Goal: Communication & Community: Answer question/provide support

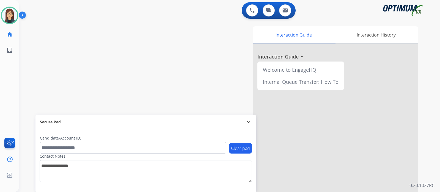
drag, startPoint x: 148, startPoint y: 109, endPoint x: 191, endPoint y: 74, distance: 55.3
click at [191, 74] on div "Interaction Guide Interaction History Interaction Guide arrow_drop_up Welcome t…" at bounding box center [294, 137] width 247 height 223
click at [128, 45] on div "swap_horiz Break voice bridge close_fullscreen Connect 3-Way Call merge_type Se…" at bounding box center [223, 134] width 408 height 229
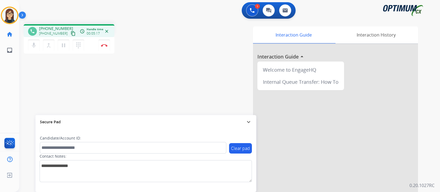
click at [179, 50] on div "Interaction Guide Interaction History Interaction Guide arrow_drop_up Welcome t…" at bounding box center [294, 137] width 247 height 223
click at [105, 49] on button "Disconnect" at bounding box center [104, 46] width 12 height 12
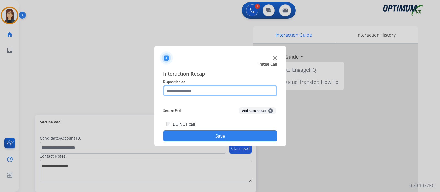
click at [183, 90] on input "text" at bounding box center [220, 90] width 114 height 11
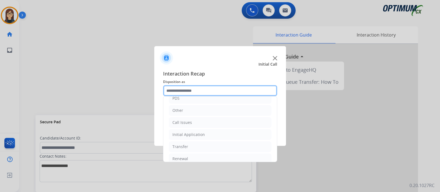
scroll to position [36, 0]
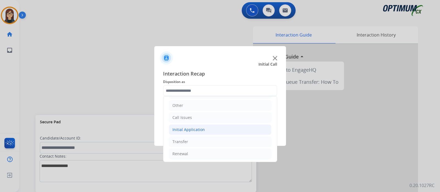
click at [227, 126] on li "Initial Application" at bounding box center [220, 130] width 103 height 10
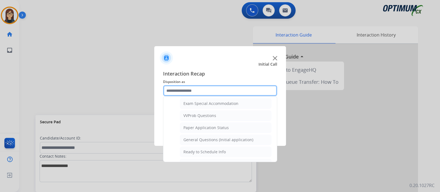
scroll to position [290, 0]
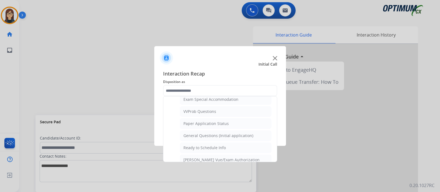
click at [245, 133] on div "General Questions (Initial application)" at bounding box center [218, 136] width 70 height 6
type input "**********"
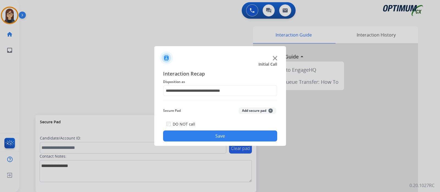
click at [245, 133] on button "Save" at bounding box center [220, 136] width 114 height 11
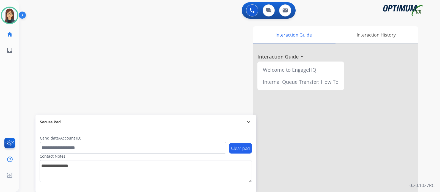
click at [143, 83] on div "swap_horiz Break voice bridge close_fullscreen Connect 3-Way Call merge_type Se…" at bounding box center [223, 134] width 408 height 229
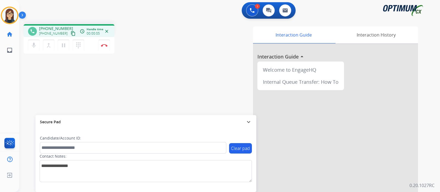
click at [71, 34] on mat-icon "content_copy" at bounding box center [73, 33] width 5 height 5
click at [149, 48] on div "phone +12108001151 +12108001151 content_copy access_time Call metrics Queue 00:…" at bounding box center [96, 39] width 145 height 31
click at [33, 47] on mat-icon "mic" at bounding box center [34, 45] width 7 height 7
click at [71, 34] on mat-icon "content_copy" at bounding box center [73, 33] width 5 height 5
click at [48, 65] on div "phone +12108001151 +12108001151 content_copy Copied! access_time Call metrics Q…" at bounding box center [223, 134] width 408 height 229
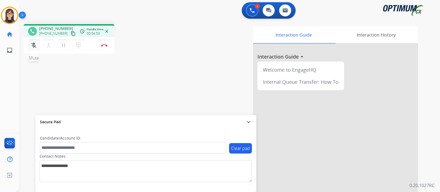
click at [33, 50] on button "mic_off Mute" at bounding box center [34, 46] width 12 height 12
click at [33, 50] on button "mic Mute" at bounding box center [34, 46] width 12 height 12
click at [34, 49] on button "mic_off Mute" at bounding box center [34, 46] width 12 height 12
click at [34, 49] on button "mic Mute" at bounding box center [34, 46] width 12 height 12
click at [34, 48] on mat-icon "mic_off" at bounding box center [34, 45] width 7 height 7
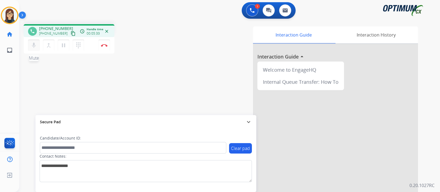
click at [34, 48] on mat-icon "mic" at bounding box center [34, 45] width 7 height 7
click at [34, 48] on mat-icon "mic_off" at bounding box center [34, 45] width 7 height 7
click at [32, 50] on button "mic Mute" at bounding box center [34, 46] width 12 height 12
click at [34, 48] on button "mic_off Mute" at bounding box center [34, 46] width 12 height 12
click at [31, 45] on mat-icon "mic" at bounding box center [34, 45] width 7 height 7
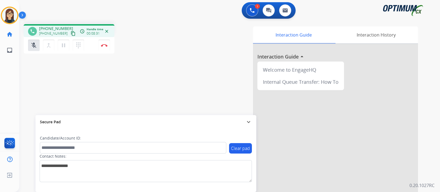
click at [131, 108] on div "phone +12108001151 +12108001151 content_copy access_time Call metrics Queue 00:…" at bounding box center [223, 134] width 408 height 229
click at [38, 46] on button "mic_off Mute" at bounding box center [34, 46] width 12 height 12
click at [32, 45] on mat-icon "mic" at bounding box center [34, 45] width 7 height 7
click at [31, 48] on mat-icon "mic_off" at bounding box center [34, 45] width 7 height 7
click at [101, 48] on button "Disconnect" at bounding box center [104, 46] width 12 height 12
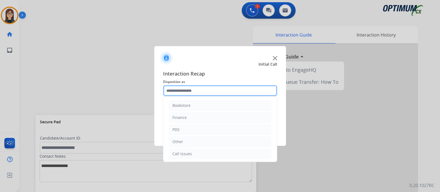
click at [195, 87] on input "text" at bounding box center [220, 90] width 114 height 11
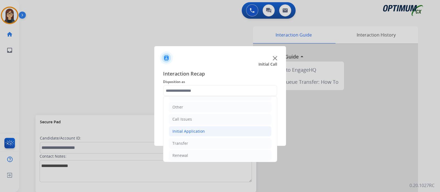
click at [215, 128] on li "Initial Application" at bounding box center [220, 131] width 103 height 10
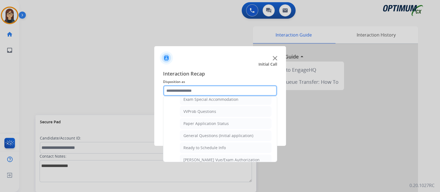
scroll to position [295, 0]
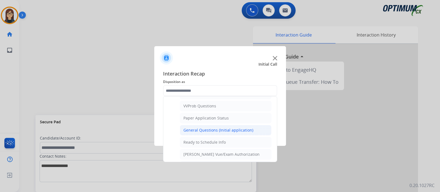
click at [234, 129] on div "General Questions (Initial application)" at bounding box center [218, 131] width 70 height 6
type input "**********"
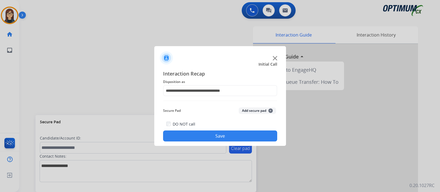
click at [223, 132] on button "Save" at bounding box center [220, 136] width 114 height 11
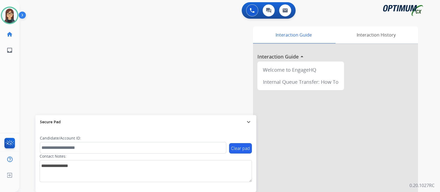
click at [159, 54] on div "swap_horiz Break voice bridge close_fullscreen Connect 3-Way Call merge_type Se…" at bounding box center [223, 134] width 408 height 229
click at [146, 65] on div "swap_horiz Break voice bridge close_fullscreen Connect 3-Way Call merge_type Se…" at bounding box center [223, 134] width 408 height 229
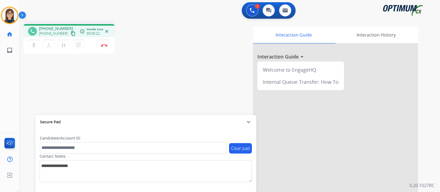
click at [71, 34] on mat-icon "content_copy" at bounding box center [73, 33] width 5 height 5
click at [106, 46] on img at bounding box center [104, 45] width 7 height 3
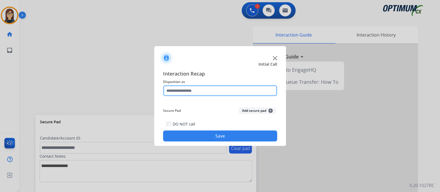
click at [190, 91] on input "text" at bounding box center [220, 90] width 114 height 11
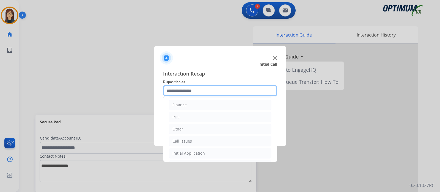
scroll to position [36, 0]
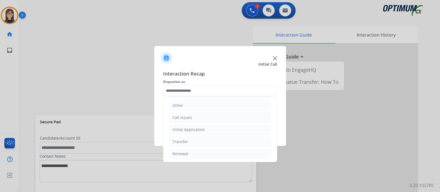
click at [276, 125] on div "Interaction Recap Disposition as Bookstore Finance PDS Other Call Issues Initia…" at bounding box center [220, 105] width 132 height 81
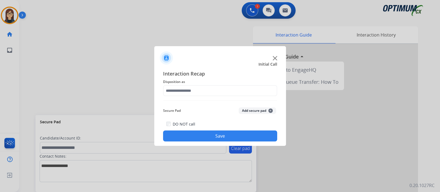
drag, startPoint x: 274, startPoint y: 127, endPoint x: 273, endPoint y: 88, distance: 39.3
click at [228, 82] on span "Disposition as" at bounding box center [220, 82] width 114 height 7
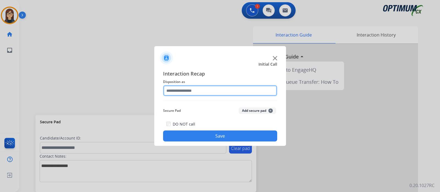
click at [193, 88] on input "text" at bounding box center [220, 90] width 114 height 11
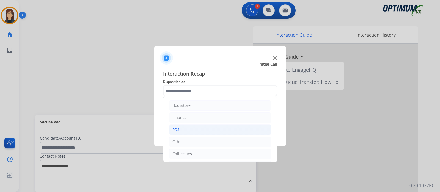
click at [190, 127] on li "PDS" at bounding box center [220, 130] width 103 height 10
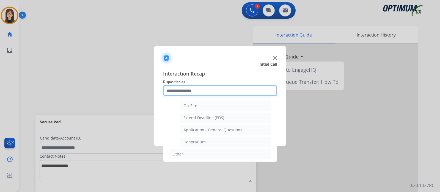
scroll to position [148, 0]
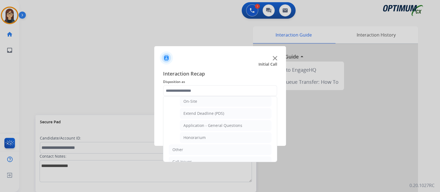
click at [235, 123] on div "Application - General Questions" at bounding box center [212, 126] width 59 height 6
type input "**********"
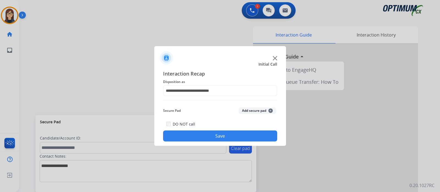
click at [232, 132] on button "Save" at bounding box center [220, 136] width 114 height 11
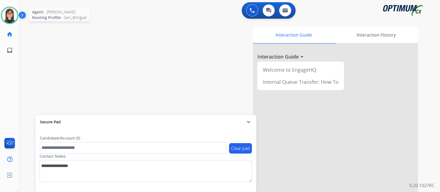
click at [13, 16] on img at bounding box center [9, 15] width 15 height 15
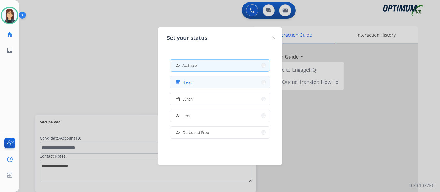
click at [180, 81] on mat-icon "free_breakfast" at bounding box center [177, 82] width 5 height 5
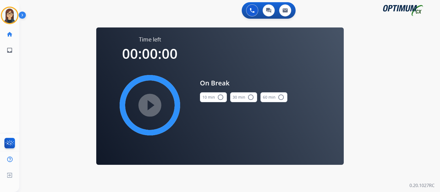
click at [219, 97] on mat-icon "radio_button_unchecked" at bounding box center [220, 97] width 7 height 7
click at [153, 102] on mat-icon "play_circle_filled" at bounding box center [150, 105] width 7 height 7
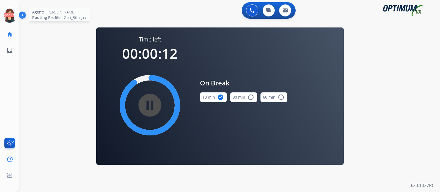
click at [13, 15] on icon at bounding box center [10, 16] width 18 height 18
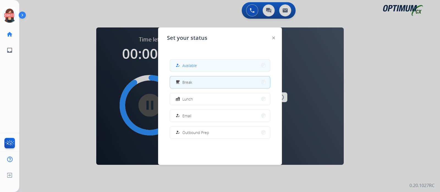
click at [179, 62] on button "how_to_reg Available" at bounding box center [220, 66] width 100 height 12
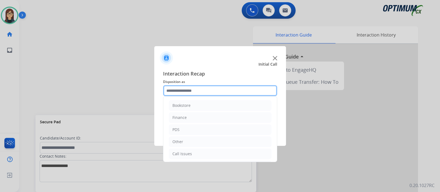
click at [222, 91] on input "text" at bounding box center [220, 90] width 114 height 11
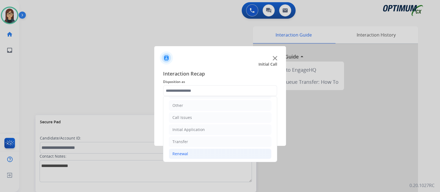
click at [197, 152] on li "Renewal" at bounding box center [220, 154] width 103 height 10
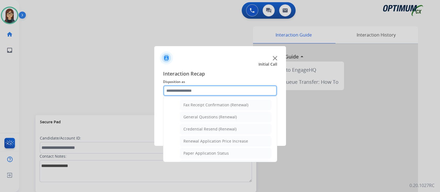
scroll to position [156, 0]
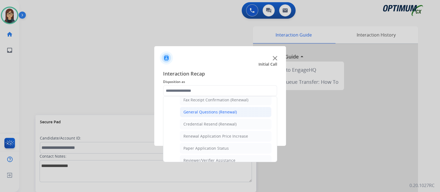
click at [223, 114] on li "General Questions (Renewal)" at bounding box center [226, 112] width 92 height 10
type input "**********"
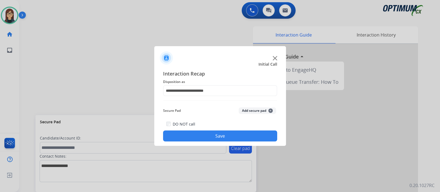
drag, startPoint x: 220, startPoint y: 131, endPoint x: 220, endPoint y: 134, distance: 3.3
click at [220, 134] on button "Save" at bounding box center [220, 136] width 114 height 11
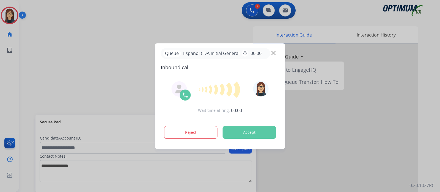
click at [245, 137] on button "Accept" at bounding box center [249, 132] width 53 height 13
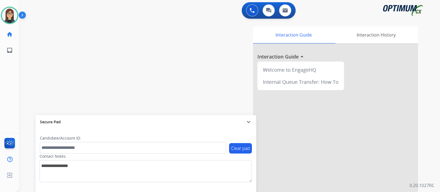
click at [167, 66] on div "swap_horiz Break voice bridge close_fullscreen Connect 3-Way Call merge_type Se…" at bounding box center [223, 134] width 408 height 229
drag, startPoint x: 440, startPoint y: 120, endPoint x: 440, endPoint y: 85, distance: 35.5
click at [440, 85] on div "0 Voice Interactions 0 Chat Interactions 0 Email Interactions swap_horiz Break …" at bounding box center [229, 96] width 421 height 192
click at [195, 53] on div "Interaction Guide Interaction History Interaction Guide arrow_drop_up Welcome t…" at bounding box center [294, 137] width 247 height 223
click at [242, 134] on button "Accept" at bounding box center [249, 132] width 53 height 13
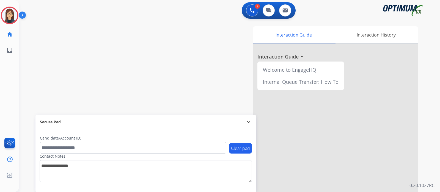
click at [238, 132] on button "Accept" at bounding box center [249, 132] width 53 height 13
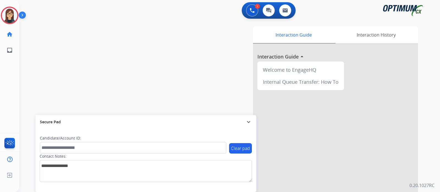
click at [238, 132] on button "Accept" at bounding box center [249, 132] width 53 height 13
click at [150, 68] on div "swap_horiz Break voice bridge close_fullscreen Connect 3-Way Call merge_type Se…" at bounding box center [223, 134] width 408 height 229
click at [24, 13] on img at bounding box center [23, 16] width 9 height 10
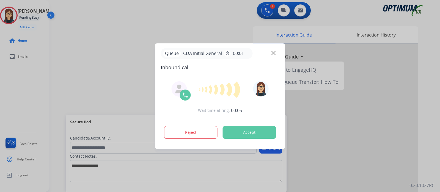
click at [253, 131] on button "Accept" at bounding box center [249, 132] width 53 height 13
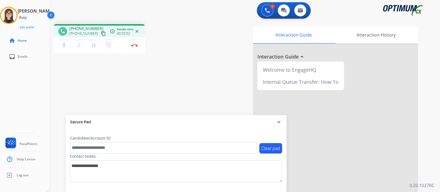
click at [101, 33] on mat-icon "content_copy" at bounding box center [103, 33] width 5 height 5
click at [187, 77] on div "phone [PHONE_NUMBER] [PHONE_NUMBER] content_copy access_time Call metrics Queue…" at bounding box center [238, 134] width 377 height 229
click at [65, 50] on button "mic Mute" at bounding box center [64, 46] width 12 height 12
click at [65, 50] on button "mic_off Mute" at bounding box center [64, 46] width 12 height 12
click at [65, 50] on button "mic Mute" at bounding box center [64, 46] width 12 height 12
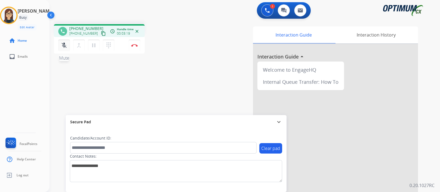
click at [65, 50] on button "mic_off Mute" at bounding box center [64, 46] width 12 height 12
click at [135, 47] on button "Disconnect" at bounding box center [135, 46] width 12 height 12
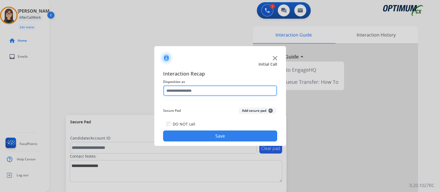
click at [190, 86] on input "text" at bounding box center [220, 90] width 114 height 11
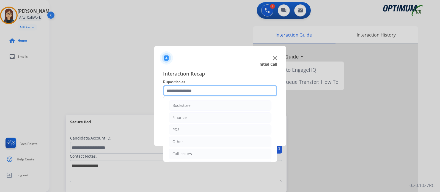
scroll to position [36, 0]
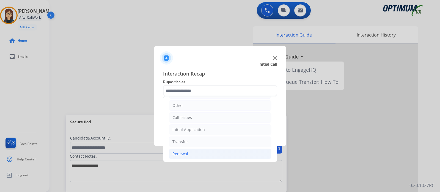
click at [205, 152] on li "Renewal" at bounding box center [220, 154] width 103 height 10
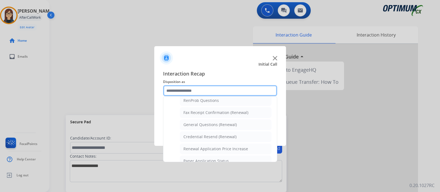
scroll to position [151, 0]
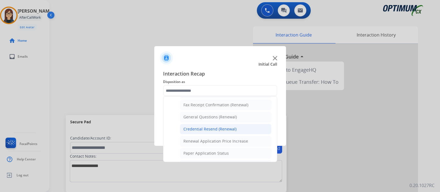
click at [230, 127] on div "Credential Resend (Renewal)" at bounding box center [209, 130] width 53 height 6
type input "**********"
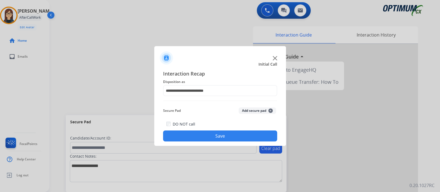
click at [221, 134] on button "Save" at bounding box center [220, 136] width 114 height 11
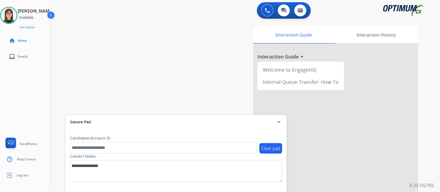
click at [144, 67] on div "swap_horiz Break voice bridge close_fullscreen Connect 3-Way Call merge_type Se…" at bounding box center [238, 134] width 377 height 229
click at [175, 96] on div "swap_horiz Break voice bridge close_fullscreen Connect 3-Way Call merge_type Se…" at bounding box center [238, 134] width 377 height 229
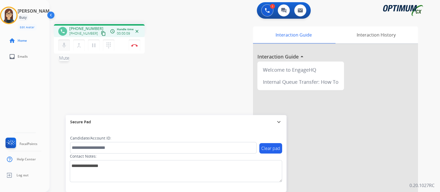
click at [66, 43] on mat-icon "mic" at bounding box center [64, 45] width 7 height 7
click at [101, 33] on mat-icon "content_copy" at bounding box center [103, 33] width 5 height 5
click at [65, 47] on mat-icon "mic_off" at bounding box center [64, 45] width 7 height 7
click at [68, 46] on button "mic Mute" at bounding box center [64, 46] width 12 height 12
click at [68, 46] on button "mic_off Mute" at bounding box center [64, 46] width 12 height 12
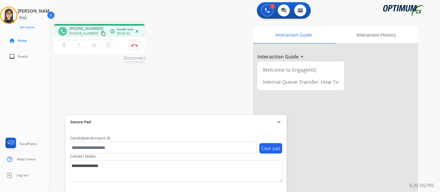
click at [136, 50] on button "Disconnect" at bounding box center [135, 46] width 12 height 12
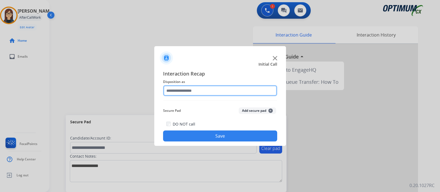
click at [177, 92] on input "text" at bounding box center [220, 90] width 114 height 11
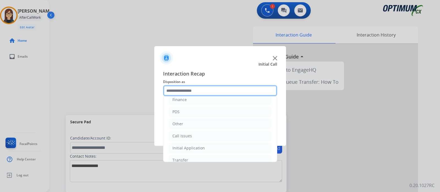
scroll to position [36, 0]
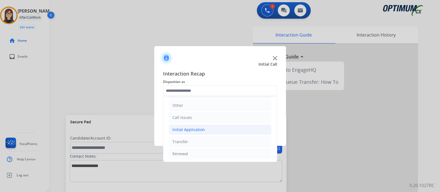
click at [213, 132] on li "Initial Application" at bounding box center [220, 130] width 103 height 10
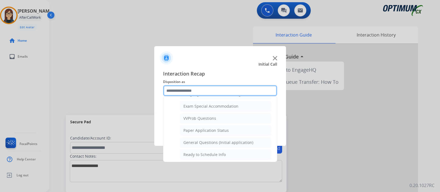
scroll to position [287, 0]
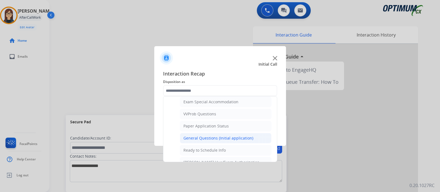
click at [235, 136] on div "General Questions (Initial application)" at bounding box center [218, 139] width 70 height 6
type input "**********"
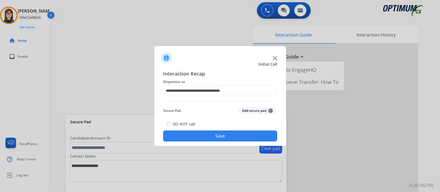
click at [226, 136] on button "Save" at bounding box center [220, 136] width 114 height 11
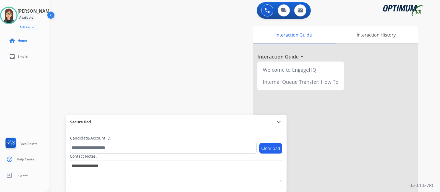
click at [185, 58] on div "swap_horiz Break voice bridge close_fullscreen Connect 3-Way Call merge_type Se…" at bounding box center [238, 134] width 377 height 229
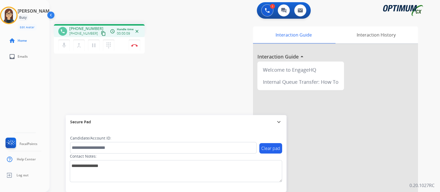
click at [101, 34] on mat-icon "content_copy" at bounding box center [103, 33] width 5 height 5
click at [68, 45] on button "mic Mute" at bounding box center [64, 46] width 12 height 12
click at [67, 49] on button "mic_off Mute" at bounding box center [64, 46] width 12 height 12
click at [135, 45] on img at bounding box center [134, 45] width 7 height 3
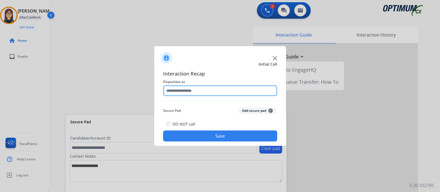
click at [186, 91] on input "text" at bounding box center [220, 90] width 114 height 11
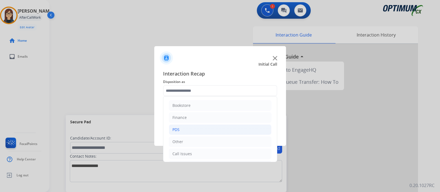
click at [194, 130] on li "PDS" at bounding box center [220, 130] width 103 height 10
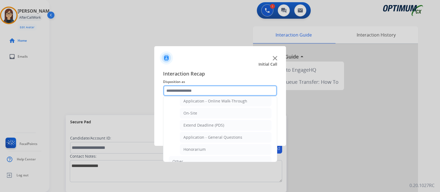
scroll to position [133, 0]
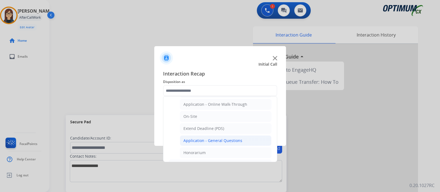
click at [244, 138] on li "Application - General Questions" at bounding box center [226, 141] width 92 height 10
type input "**********"
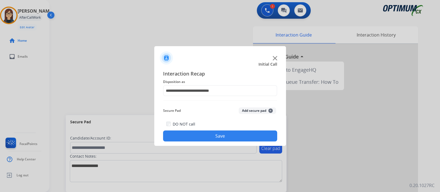
click at [244, 138] on button "Save" at bounding box center [220, 136] width 114 height 11
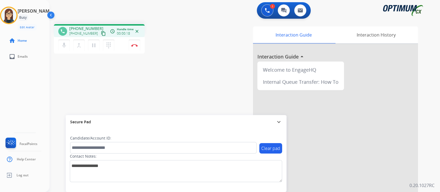
click at [101, 32] on mat-icon "content_copy" at bounding box center [103, 33] width 5 height 5
click at [175, 37] on div "phone [PHONE_NUMBER] [PHONE_NUMBER] content_copy access_time Call metrics Queue…" at bounding box center [124, 39] width 141 height 31
click at [180, 63] on div "phone [PHONE_NUMBER] [PHONE_NUMBER] content_copy access_time Call metrics Queue…" at bounding box center [238, 134] width 377 height 229
click at [134, 45] on img at bounding box center [134, 45] width 7 height 3
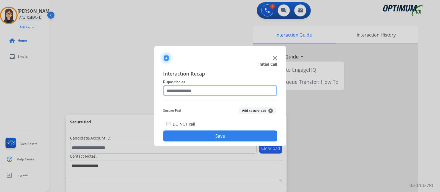
click at [190, 93] on input "text" at bounding box center [220, 90] width 114 height 11
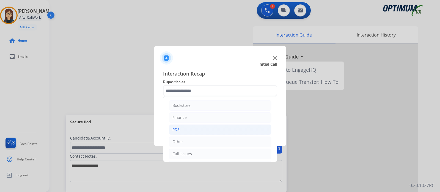
click at [185, 129] on li "PDS" at bounding box center [220, 130] width 103 height 10
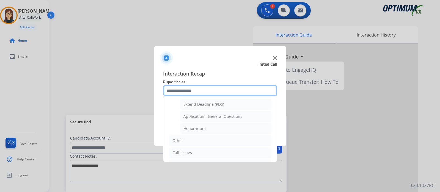
scroll to position [156, 0]
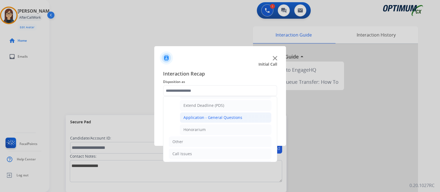
click at [241, 113] on li "Application - General Questions" at bounding box center [226, 117] width 92 height 10
type input "**********"
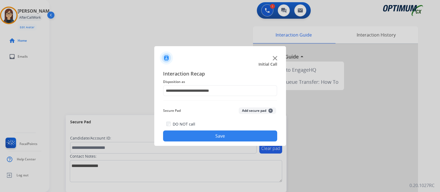
click at [237, 137] on button "Save" at bounding box center [220, 136] width 114 height 11
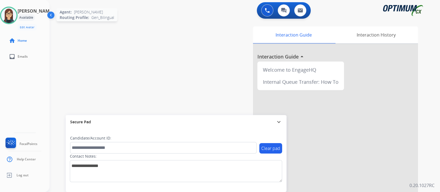
click at [13, 15] on img at bounding box center [8, 15] width 15 height 15
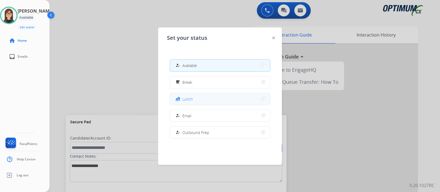
click at [192, 97] on span "Lunch" at bounding box center [187, 99] width 10 height 6
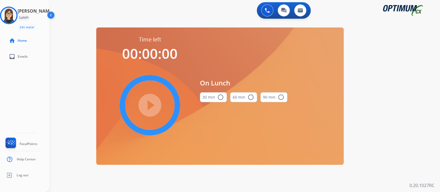
click at [221, 98] on mat-icon "radio_button_unchecked" at bounding box center [220, 97] width 7 height 7
click at [152, 104] on mat-icon "play_circle_filled" at bounding box center [150, 105] width 7 height 7
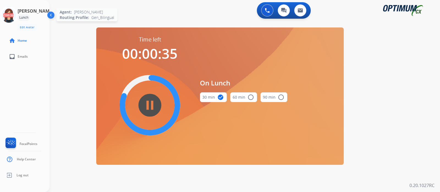
click at [17, 8] on icon at bounding box center [9, 16] width 18 height 18
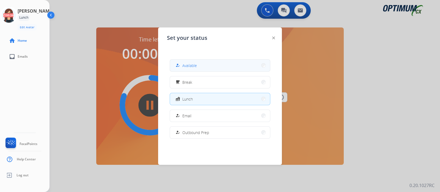
click at [216, 60] on button "how_to_reg Available" at bounding box center [220, 66] width 100 height 12
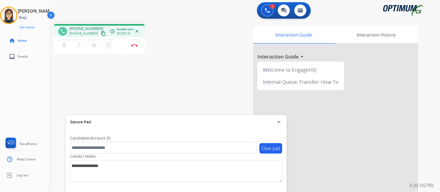
click at [101, 33] on mat-icon "content_copy" at bounding box center [103, 33] width 5 height 5
click at [64, 44] on mat-icon "mic" at bounding box center [64, 45] width 7 height 7
click at [65, 49] on button "mic_off Mute" at bounding box center [64, 46] width 12 height 12
click at [65, 49] on button "mic Mute" at bounding box center [64, 46] width 12 height 12
click at [65, 49] on button "mic_off Mute" at bounding box center [64, 46] width 12 height 12
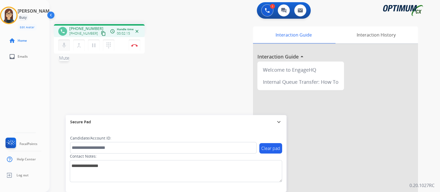
click at [65, 49] on button "mic Mute" at bounding box center [64, 46] width 12 height 12
click at [65, 49] on button "mic_off Mute" at bounding box center [64, 46] width 12 height 12
click at [185, 32] on div "phone [PHONE_NUMBER] [PHONE_NUMBER] content_copy access_time Call metrics Queue…" at bounding box center [124, 39] width 141 height 31
click at [207, 42] on div "Interaction Guide Interaction History Interaction Guide arrow_drop_up Welcome t…" at bounding box center [307, 137] width 221 height 223
click at [164, 80] on div "phone [PHONE_NUMBER] [PHONE_NUMBER] content_copy access_time Call metrics Queue…" at bounding box center [238, 134] width 377 height 229
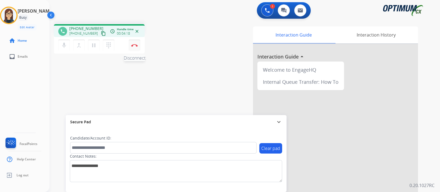
click at [136, 45] on img at bounding box center [134, 45] width 7 height 3
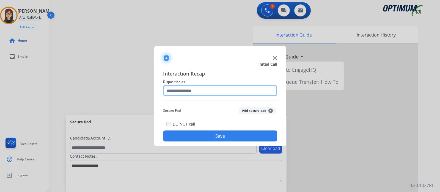
click at [189, 89] on input "text" at bounding box center [220, 90] width 114 height 11
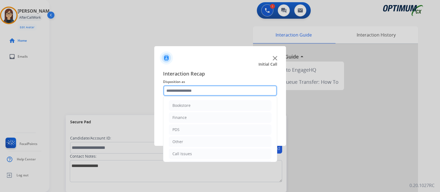
scroll to position [36, 0]
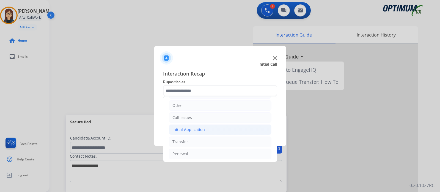
click at [200, 130] on div "Initial Application" at bounding box center [188, 130] width 32 height 6
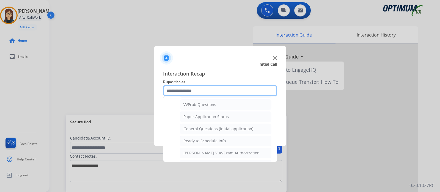
scroll to position [301, 0]
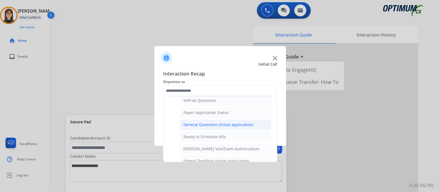
click at [233, 122] on div "General Questions (Initial application)" at bounding box center [218, 125] width 70 height 6
type input "**********"
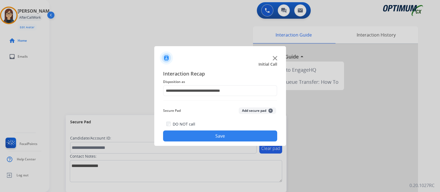
click at [221, 135] on button "Save" at bounding box center [220, 136] width 114 height 11
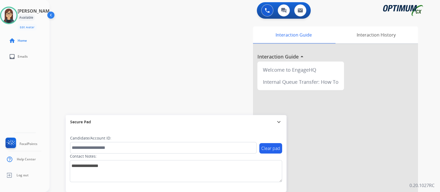
click at [171, 191] on div "Clear pad Candidate/Account ID: Contact Notes:" at bounding box center [176, 160] width 221 height 63
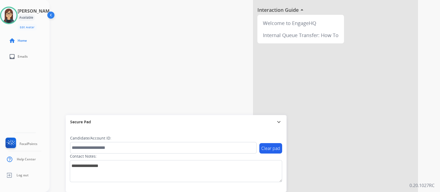
scroll to position [57, 0]
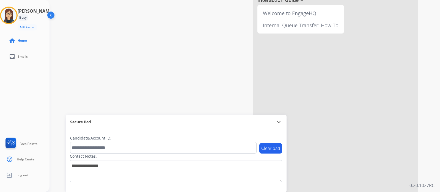
click at [166, 48] on div "phone [PHONE_NUMBER] [PHONE_NUMBER] content_copy access_time Call metrics Queue…" at bounding box center [238, 77] width 377 height 229
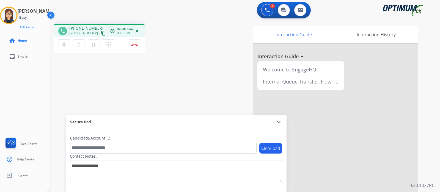
scroll to position [0, 0]
click at [100, 34] on button "content_copy" at bounding box center [103, 33] width 7 height 7
click at [168, 131] on div "Clear pad Candidate/Account ID: Contact Notes:" at bounding box center [176, 160] width 221 height 63
click at [184, 68] on div "phone [PHONE_NUMBER] [PHONE_NUMBER] content_copy access_time Call metrics Queue…" at bounding box center [238, 134] width 377 height 229
click at [135, 48] on button "Disconnect" at bounding box center [135, 46] width 12 height 12
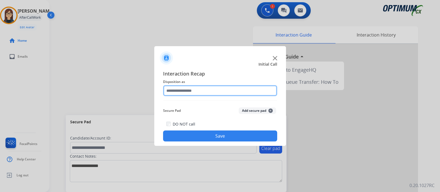
click at [204, 93] on input "text" at bounding box center [220, 90] width 114 height 11
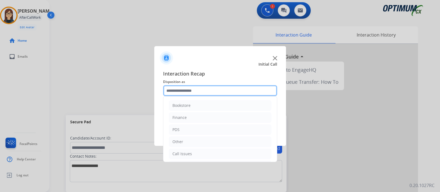
scroll to position [36, 0]
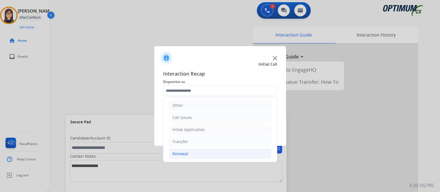
click at [180, 153] on div "Renewal" at bounding box center [180, 154] width 16 height 6
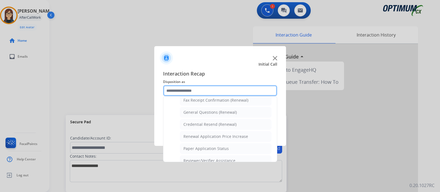
scroll to position [152, 0]
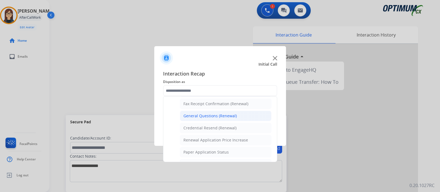
click at [240, 114] on li "General Questions (Renewal)" at bounding box center [226, 116] width 92 height 10
type input "**********"
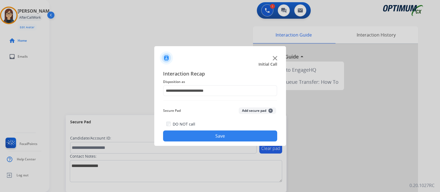
click at [222, 132] on button "Save" at bounding box center [220, 136] width 114 height 11
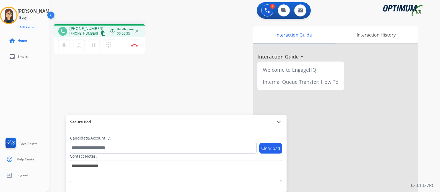
click at [101, 34] on mat-icon "content_copy" at bounding box center [103, 33] width 5 height 5
click at [65, 47] on mat-icon "mic" at bounding box center [64, 45] width 7 height 7
click at [62, 46] on mat-icon "mic_off" at bounding box center [64, 45] width 7 height 7
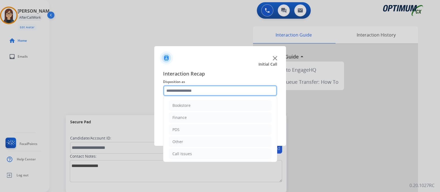
click at [191, 91] on input "text" at bounding box center [220, 90] width 114 height 11
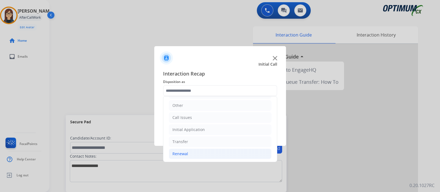
click at [197, 154] on li "Renewal" at bounding box center [220, 154] width 103 height 10
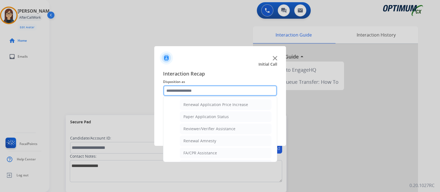
scroll to position [210, 0]
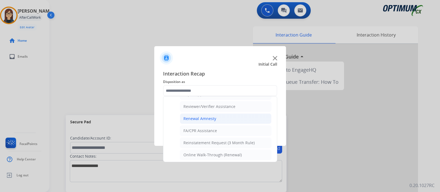
click at [223, 114] on li "Renewal Amnesty" at bounding box center [226, 119] width 92 height 10
type input "**********"
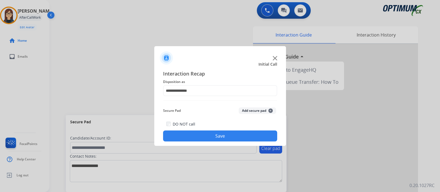
click at [204, 141] on button "Save" at bounding box center [220, 136] width 114 height 11
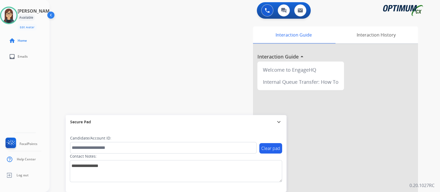
click at [143, 103] on div "swap_horiz Break voice bridge close_fullscreen Connect 3-Way Call merge_type Se…" at bounding box center [238, 134] width 377 height 229
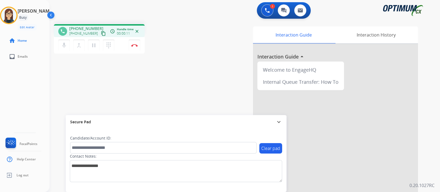
click at [101, 34] on mat-icon "content_copy" at bounding box center [103, 33] width 5 height 5
click at [66, 45] on mat-icon "mic" at bounding box center [64, 45] width 7 height 7
click at [66, 45] on mat-icon "mic_off" at bounding box center [64, 45] width 7 height 7
click at [66, 45] on mat-icon "mic" at bounding box center [64, 45] width 7 height 7
click at [65, 46] on mat-icon "mic_off" at bounding box center [64, 45] width 7 height 7
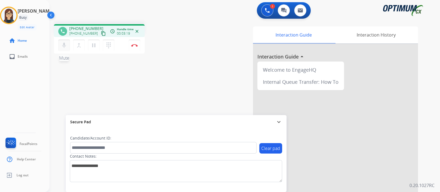
click at [65, 46] on mat-icon "mic" at bounding box center [64, 45] width 7 height 7
click at [61, 48] on mat-icon "mic_off" at bounding box center [64, 45] width 7 height 7
click at [134, 46] on img at bounding box center [134, 45] width 7 height 3
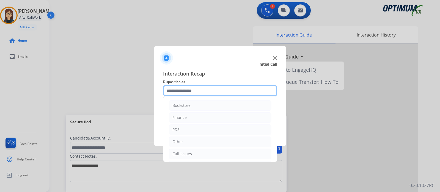
click at [199, 93] on input "text" at bounding box center [220, 90] width 114 height 11
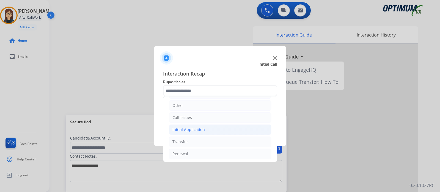
click at [214, 128] on li "Initial Application" at bounding box center [220, 130] width 103 height 10
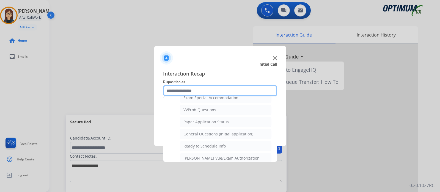
scroll to position [294, 0]
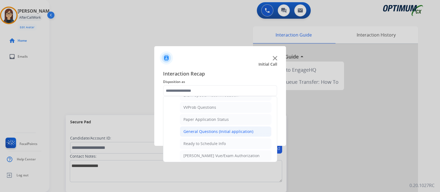
click at [237, 129] on div "General Questions (Initial application)" at bounding box center [218, 132] width 70 height 6
type input "**********"
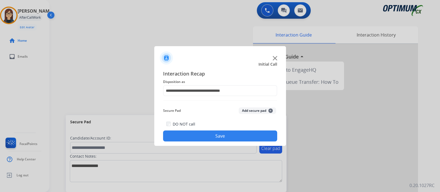
click at [222, 136] on button "Save" at bounding box center [220, 136] width 114 height 11
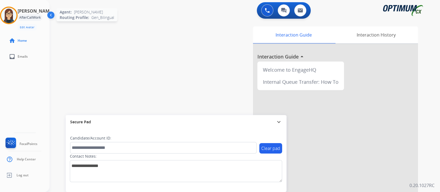
click at [15, 18] on img at bounding box center [8, 15] width 15 height 15
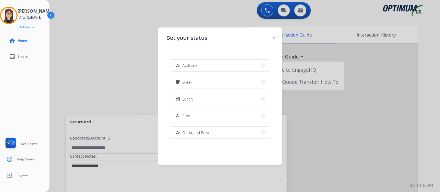
click at [139, 98] on div at bounding box center [220, 96] width 440 height 192
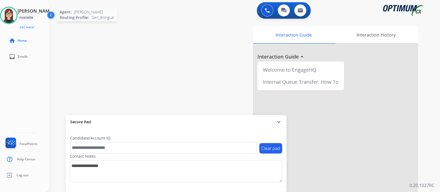
click at [16, 14] on img at bounding box center [8, 15] width 15 height 15
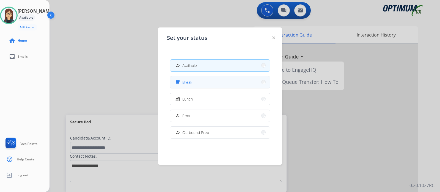
click at [182, 79] on div "free_breakfast Break" at bounding box center [183, 82] width 18 height 7
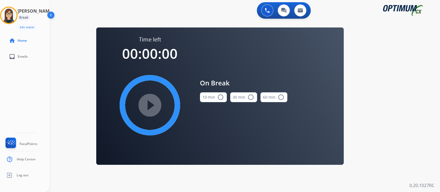
click at [218, 97] on mat-icon "radio_button_unchecked" at bounding box center [220, 97] width 7 height 7
click at [153, 105] on mat-icon "play_circle_filled" at bounding box center [150, 105] width 7 height 7
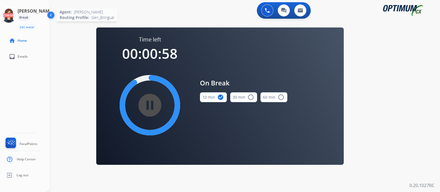
click at [15, 16] on icon at bounding box center [9, 16] width 18 height 18
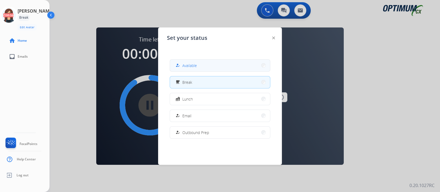
click at [187, 67] on span "Available" at bounding box center [189, 66] width 15 height 6
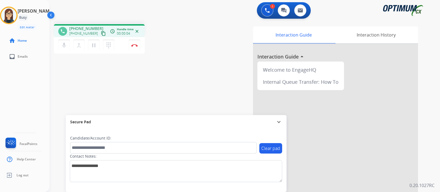
click at [101, 32] on mat-icon "content_copy" at bounding box center [103, 33] width 5 height 5
click at [166, 54] on div "phone [PHONE_NUMBER] [PHONE_NUMBER] content_copy access_time Call metrics Queue…" at bounding box center [124, 39] width 141 height 31
click at [64, 48] on mat-icon "mic" at bounding box center [64, 45] width 7 height 7
click at [65, 46] on mat-icon "mic_off" at bounding box center [64, 45] width 7 height 7
click at [174, 73] on div "phone [PHONE_NUMBER] [PHONE_NUMBER] content_copy access_time Call metrics Queue…" at bounding box center [238, 134] width 377 height 229
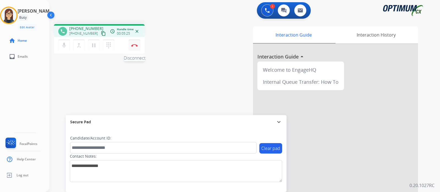
click at [137, 47] on button "Disconnect" at bounding box center [135, 46] width 12 height 12
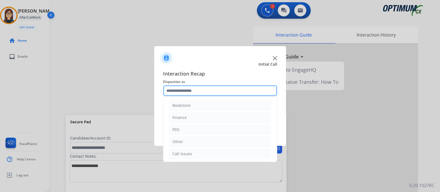
click at [185, 88] on input "text" at bounding box center [220, 90] width 114 height 11
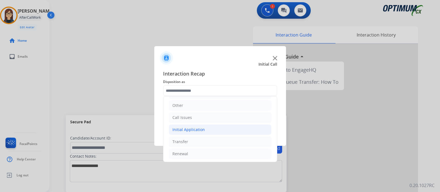
click at [218, 131] on li "Initial Application" at bounding box center [220, 130] width 103 height 10
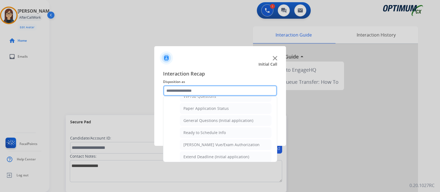
scroll to position [305, 0]
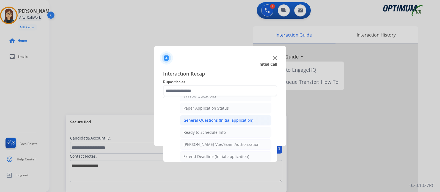
click at [243, 118] on div "General Questions (Initial application)" at bounding box center [218, 121] width 70 height 6
type input "**********"
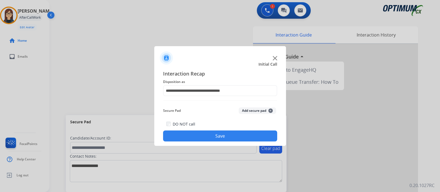
click at [222, 139] on button "Save" at bounding box center [220, 136] width 114 height 11
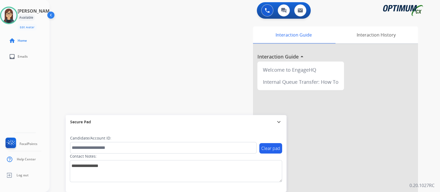
click at [125, 41] on div "swap_horiz Break voice bridge close_fullscreen Connect 3-Way Call merge_type Se…" at bounding box center [238, 134] width 377 height 229
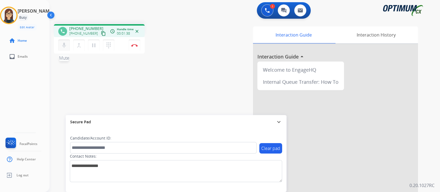
click at [62, 43] on mat-icon "mic" at bounding box center [64, 45] width 7 height 7
click at [101, 32] on mat-icon "content_copy" at bounding box center [103, 33] width 5 height 5
click at [69, 45] on div "mic_off Mute merge_type Bridge pause Hold dialpad Dialpad" at bounding box center [87, 46] width 59 height 12
click at [65, 45] on mat-icon "mic_off" at bounding box center [64, 45] width 7 height 7
click at [65, 48] on mat-icon "mic" at bounding box center [64, 45] width 7 height 7
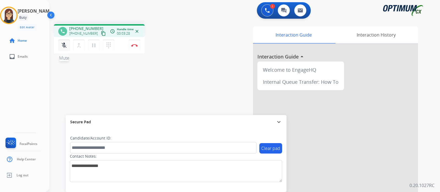
click at [63, 43] on mat-icon "mic_off" at bounding box center [64, 45] width 7 height 7
click at [66, 46] on mat-icon "mic" at bounding box center [64, 45] width 7 height 7
click at [67, 45] on button "mic_off Mute" at bounding box center [64, 46] width 12 height 12
click at [67, 45] on button "mic Mute" at bounding box center [64, 46] width 12 height 12
click at [67, 45] on button "mic_off Mute" at bounding box center [64, 46] width 12 height 12
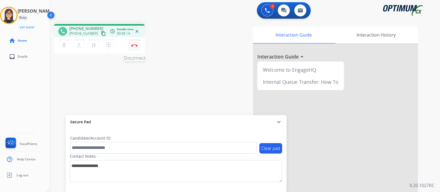
click at [135, 48] on button "Disconnect" at bounding box center [135, 46] width 12 height 12
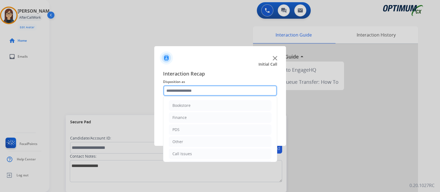
click at [177, 89] on input "text" at bounding box center [220, 90] width 114 height 11
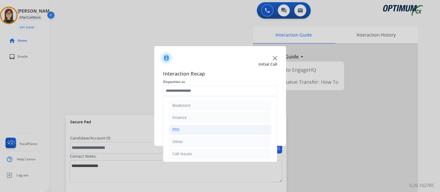
click at [193, 129] on li "PDS" at bounding box center [220, 130] width 103 height 10
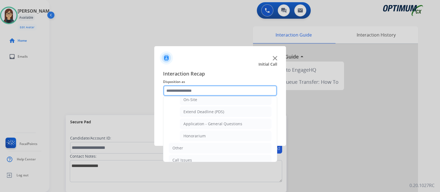
scroll to position [149, 0]
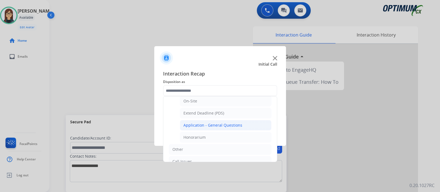
click at [232, 124] on div "Application - General Questions" at bounding box center [212, 126] width 59 height 6
type input "**********"
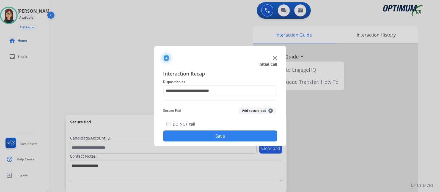
click at [221, 132] on button "Save" at bounding box center [220, 136] width 114 height 11
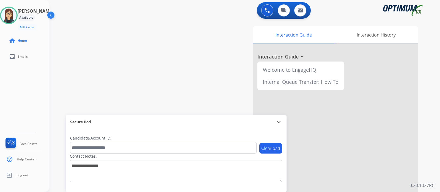
click at [139, 45] on div "swap_horiz Break voice bridge close_fullscreen Connect 3-Way Call merge_type Se…" at bounding box center [238, 134] width 377 height 229
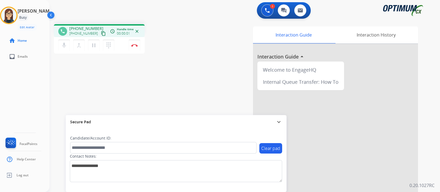
click at [101, 32] on mat-icon "content_copy" at bounding box center [103, 33] width 5 height 5
click at [101, 34] on mat-icon "content_copy" at bounding box center [103, 33] width 5 height 5
click at [67, 43] on button "mic Mute" at bounding box center [64, 46] width 12 height 12
click at [65, 44] on mat-icon "mic_off" at bounding box center [64, 45] width 7 height 7
click at [65, 46] on mat-icon "mic" at bounding box center [64, 45] width 7 height 7
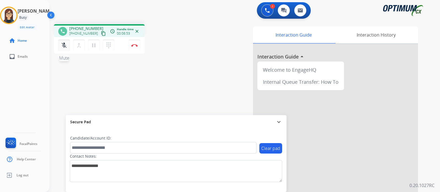
click at [62, 47] on mat-icon "mic_off" at bounding box center [64, 45] width 7 height 7
click at [64, 46] on mat-icon "mic" at bounding box center [64, 45] width 7 height 7
click at [188, 52] on div "phone [PHONE_NUMBER] [PHONE_NUMBER] content_copy access_time Call metrics Queue…" at bounding box center [124, 39] width 141 height 31
click at [61, 47] on mat-icon "mic_off" at bounding box center [64, 45] width 7 height 7
click at [136, 48] on button "Disconnect" at bounding box center [135, 46] width 12 height 12
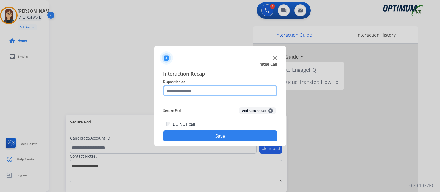
click at [178, 89] on input "text" at bounding box center [220, 90] width 114 height 11
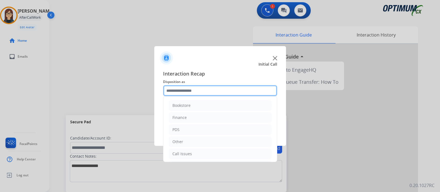
scroll to position [36, 0]
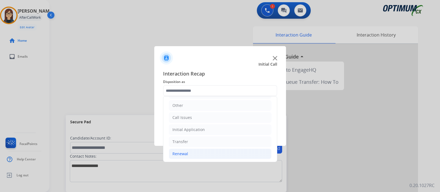
click at [206, 152] on li "Renewal" at bounding box center [220, 154] width 103 height 10
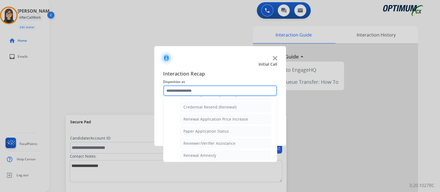
scroll to position [157, 0]
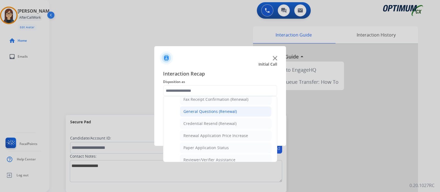
click at [240, 110] on li "General Questions (Renewal)" at bounding box center [226, 111] width 92 height 10
type input "**********"
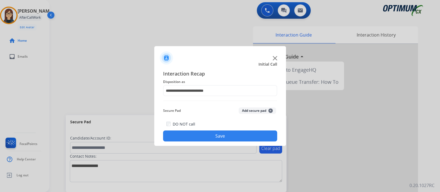
click at [221, 131] on button "Save" at bounding box center [220, 136] width 114 height 11
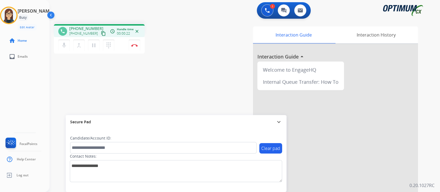
click at [101, 33] on mat-icon "content_copy" at bounding box center [103, 33] width 5 height 5
click at [101, 32] on mat-icon "content_copy" at bounding box center [103, 33] width 5 height 5
click at [65, 46] on mat-icon "mic" at bounding box center [64, 45] width 7 height 7
drag, startPoint x: 68, startPoint y: 53, endPoint x: 64, endPoint y: 47, distance: 7.7
click at [68, 53] on div "mic_off Mute merge_type Bridge pause Hold dialpad Dialpad Disconnect" at bounding box center [99, 45] width 91 height 17
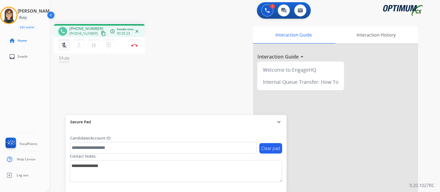
click at [63, 45] on mat-icon "mic_off" at bounding box center [64, 45] width 7 height 7
click at [136, 47] on button "Disconnect" at bounding box center [135, 46] width 12 height 12
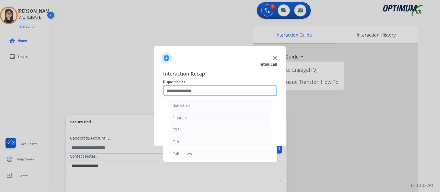
click at [191, 95] on input "text" at bounding box center [220, 90] width 114 height 11
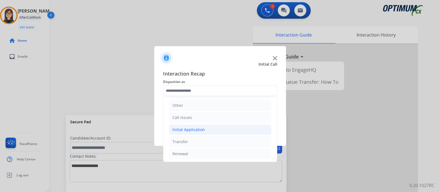
click at [216, 130] on li "Initial Application" at bounding box center [220, 130] width 103 height 10
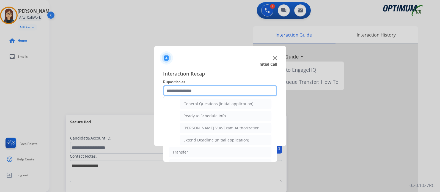
scroll to position [330, 0]
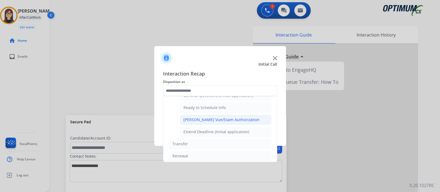
click at [248, 118] on li "[PERSON_NAME] Vue/Exam Authorization" at bounding box center [226, 120] width 92 height 10
type input "**********"
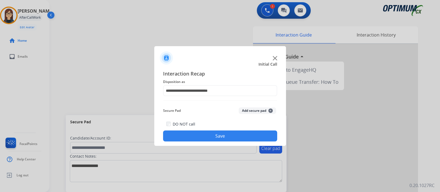
click at [234, 134] on button "Save" at bounding box center [220, 136] width 114 height 11
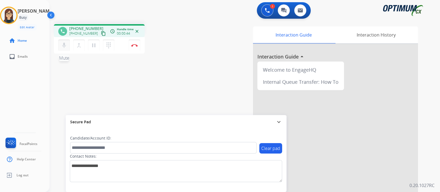
click at [63, 43] on mat-icon "mic" at bounding box center [64, 45] width 7 height 7
click at [101, 34] on mat-icon "content_copy" at bounding box center [103, 33] width 5 height 5
click at [66, 49] on button "mic_off Mute" at bounding box center [64, 46] width 12 height 12
click at [66, 43] on mat-icon "mic" at bounding box center [64, 45] width 7 height 7
click at [64, 45] on mat-icon "mic_off" at bounding box center [64, 45] width 7 height 7
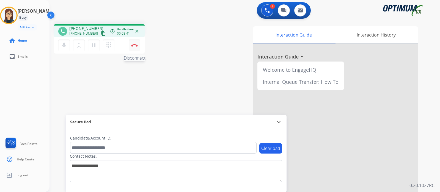
click at [134, 48] on button "Disconnect" at bounding box center [135, 46] width 12 height 12
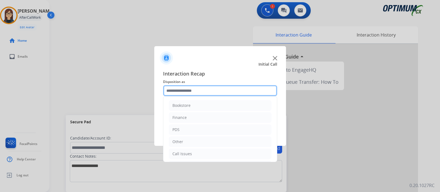
click at [191, 88] on input "text" at bounding box center [220, 90] width 114 height 11
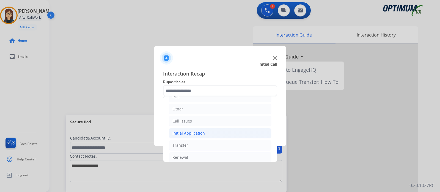
click at [222, 131] on li "Initial Application" at bounding box center [220, 133] width 103 height 10
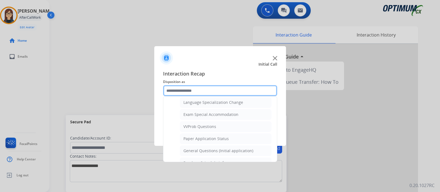
scroll to position [284, 0]
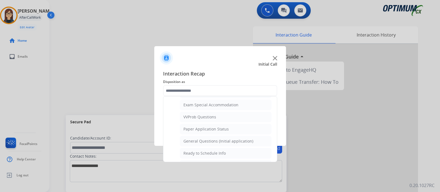
click at [242, 139] on div "General Questions (Initial application)" at bounding box center [218, 142] width 70 height 6
type input "**********"
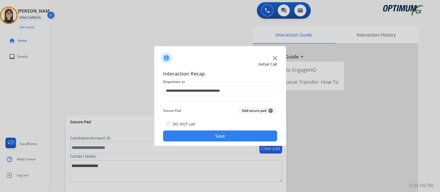
click at [242, 139] on button "Save" at bounding box center [220, 136] width 114 height 11
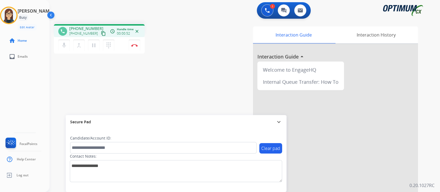
click at [101, 34] on mat-icon "content_copy" at bounding box center [103, 33] width 5 height 5
click at [67, 46] on button "mic Mute" at bounding box center [64, 46] width 12 height 12
click at [64, 49] on button "mic_off Mute" at bounding box center [64, 46] width 12 height 12
click at [175, 65] on div "phone [PHONE_NUMBER] [PHONE_NUMBER] content_copy access_time Call metrics Queue…" at bounding box center [238, 134] width 377 height 229
click at [65, 45] on mat-icon "mic" at bounding box center [64, 45] width 7 height 7
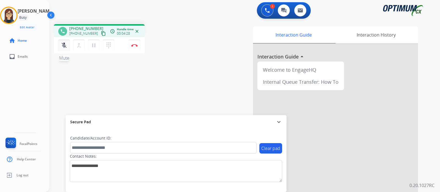
click at [65, 45] on mat-icon "mic_off" at bounding box center [64, 45] width 7 height 7
click at [65, 45] on mat-icon "mic" at bounding box center [64, 45] width 7 height 7
click at [65, 45] on mat-icon "mic_off" at bounding box center [64, 45] width 7 height 7
click at [65, 45] on mat-icon "mic" at bounding box center [64, 45] width 7 height 7
click at [64, 45] on mat-icon "mic_off" at bounding box center [64, 45] width 7 height 7
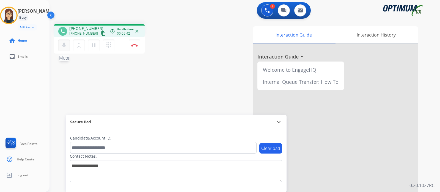
click at [62, 45] on mat-icon "mic" at bounding box center [64, 45] width 7 height 7
click at [62, 45] on mat-icon "mic_off" at bounding box center [64, 45] width 7 height 7
click at [62, 45] on mat-icon "mic" at bounding box center [64, 45] width 7 height 7
click at [62, 45] on mat-icon "mic_off" at bounding box center [64, 45] width 7 height 7
click at [62, 45] on mat-icon "mic" at bounding box center [64, 45] width 7 height 7
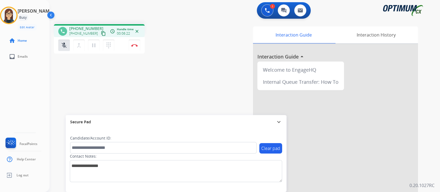
click at [183, 83] on div "phone [PHONE_NUMBER] [PHONE_NUMBER] content_copy access_time Call metrics Queue…" at bounding box center [238, 134] width 377 height 229
click at [65, 45] on mat-icon "mic_off" at bounding box center [64, 45] width 7 height 7
click at [66, 45] on mat-icon "mic" at bounding box center [64, 45] width 7 height 7
click at [66, 45] on mat-icon "mic_off" at bounding box center [64, 45] width 7 height 7
click at [66, 45] on mat-icon "mic" at bounding box center [64, 45] width 7 height 7
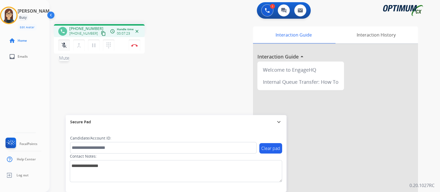
click at [64, 46] on mat-icon "mic_off" at bounding box center [64, 45] width 7 height 7
click at [64, 46] on mat-icon "mic" at bounding box center [64, 45] width 7 height 7
click at [65, 43] on mat-icon "mic_off" at bounding box center [64, 45] width 7 height 7
click at [66, 43] on mat-icon "mic" at bounding box center [64, 45] width 7 height 7
click at [66, 43] on mat-icon "mic_off" at bounding box center [64, 45] width 7 height 7
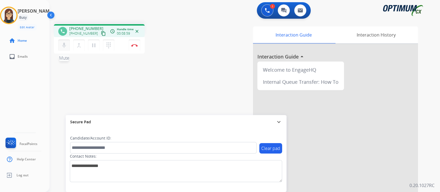
click at [65, 48] on mat-icon "mic" at bounding box center [64, 45] width 7 height 7
click at [69, 86] on div "phone [PHONE_NUMBER] [PHONE_NUMBER] content_copy access_time Call metrics Queue…" at bounding box center [238, 134] width 377 height 229
click at [65, 47] on mat-icon "mic_off" at bounding box center [64, 45] width 7 height 7
click at [65, 47] on mat-icon "mic" at bounding box center [64, 45] width 7 height 7
click at [65, 48] on mat-icon "mic_off" at bounding box center [64, 45] width 7 height 7
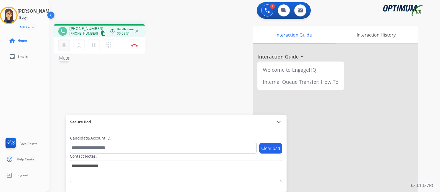
click at [65, 48] on mat-icon "mic" at bounding box center [64, 45] width 7 height 7
click at [65, 48] on mat-icon "mic_off" at bounding box center [64, 45] width 7 height 7
click at [65, 48] on mat-icon "mic" at bounding box center [64, 45] width 7 height 7
click at [65, 48] on mat-icon "mic_off" at bounding box center [64, 45] width 7 height 7
click at [65, 48] on mat-icon "mic" at bounding box center [64, 45] width 7 height 7
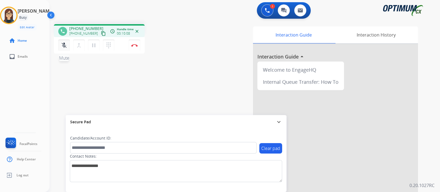
click at [65, 46] on mat-icon "mic_off" at bounding box center [64, 45] width 7 height 7
click at [65, 46] on mat-icon "mic" at bounding box center [64, 45] width 7 height 7
click at [65, 46] on mat-icon "mic_off" at bounding box center [64, 45] width 7 height 7
click at [65, 46] on mat-icon "mic" at bounding box center [64, 45] width 7 height 7
click at [65, 46] on mat-icon "mic_off" at bounding box center [64, 45] width 7 height 7
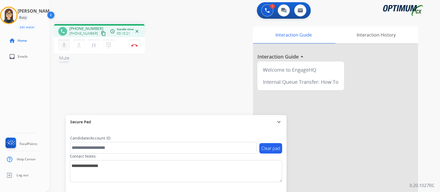
click at [65, 46] on mat-icon "mic" at bounding box center [64, 45] width 7 height 7
click at [65, 46] on mat-icon "mic_off" at bounding box center [64, 45] width 7 height 7
click at [63, 44] on mat-icon "mic" at bounding box center [64, 45] width 7 height 7
click at [63, 48] on mat-icon "mic_off" at bounding box center [64, 45] width 7 height 7
click at [64, 48] on mat-icon "mic" at bounding box center [64, 45] width 7 height 7
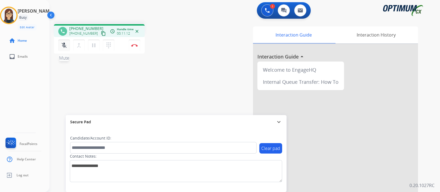
click at [64, 48] on mat-icon "mic_off" at bounding box center [64, 45] width 7 height 7
click at [135, 46] on img at bounding box center [134, 45] width 7 height 3
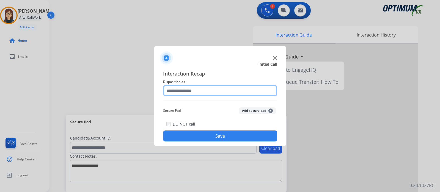
click at [184, 89] on input "text" at bounding box center [220, 90] width 114 height 11
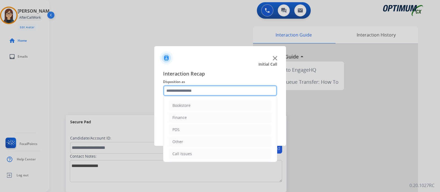
scroll to position [36, 0]
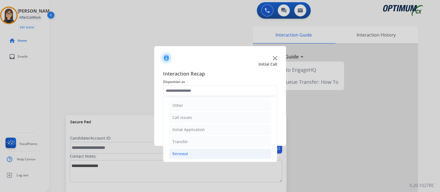
click at [185, 152] on div "Renewal" at bounding box center [180, 154] width 16 height 6
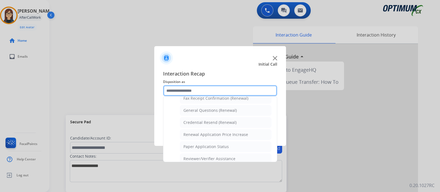
scroll to position [155, 0]
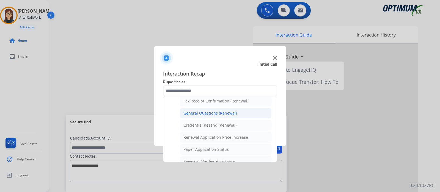
click at [223, 113] on div "General Questions (Renewal)" at bounding box center [209, 114] width 53 height 6
type input "**********"
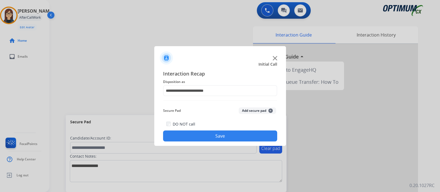
click at [220, 134] on button "Save" at bounding box center [220, 136] width 114 height 11
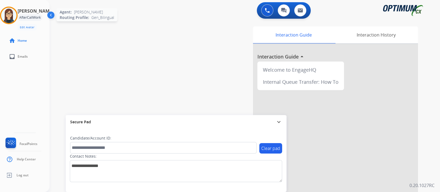
click at [16, 14] on img at bounding box center [8, 15] width 15 height 15
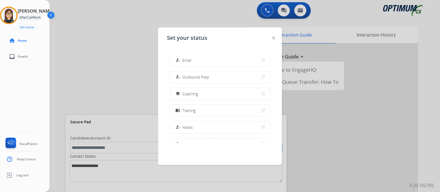
scroll to position [54, 0]
click at [206, 96] on button "school Coaching" at bounding box center [220, 95] width 100 height 12
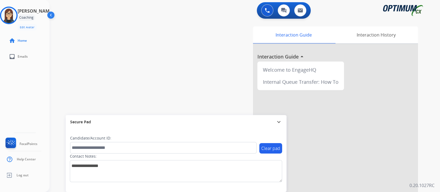
click at [158, 62] on div "swap_horiz Break voice bridge close_fullscreen Connect 3-Way Call merge_type Se…" at bounding box center [238, 134] width 377 height 229
click at [190, 47] on div "swap_horiz Break voice bridge close_fullscreen Connect 3-Way Call merge_type Se…" at bounding box center [238, 134] width 377 height 229
click at [14, 18] on img at bounding box center [8, 15] width 15 height 15
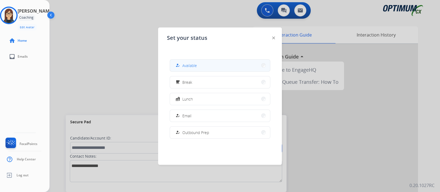
click at [177, 65] on mat-icon "how_to_reg" at bounding box center [177, 65] width 5 height 5
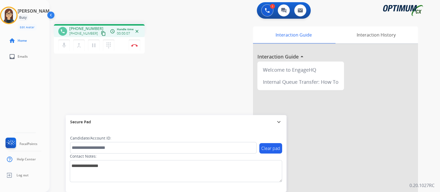
click at [101, 35] on mat-icon "content_copy" at bounding box center [103, 33] width 5 height 5
click at [180, 84] on div "phone [PHONE_NUMBER] [PHONE_NUMBER] content_copy access_time Call metrics Queue…" at bounding box center [238, 134] width 377 height 229
click at [63, 49] on button "mic Mute" at bounding box center [64, 46] width 12 height 12
click at [64, 46] on mat-icon "mic_off" at bounding box center [64, 45] width 7 height 7
click at [64, 46] on mat-icon "mic" at bounding box center [64, 45] width 7 height 7
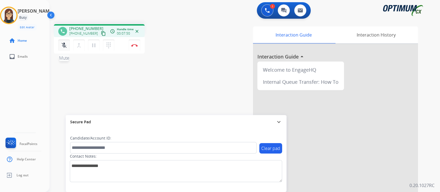
click at [62, 46] on mat-icon "mic_off" at bounding box center [64, 45] width 7 height 7
click at [62, 46] on mat-icon "mic" at bounding box center [64, 45] width 7 height 7
click at [62, 46] on mat-icon "mic_off" at bounding box center [64, 45] width 7 height 7
click at [63, 47] on mat-icon "mic" at bounding box center [64, 45] width 7 height 7
click at [63, 47] on mat-icon "mic_off" at bounding box center [64, 45] width 7 height 7
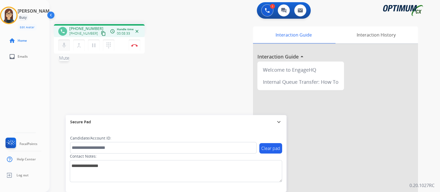
click at [63, 47] on mat-icon "mic" at bounding box center [64, 45] width 7 height 7
click at [63, 47] on mat-icon "mic_off" at bounding box center [64, 45] width 7 height 7
click at [196, 65] on div "phone [PHONE_NUMBER] [PHONE_NUMBER] content_copy access_time Call metrics Queue…" at bounding box center [238, 134] width 377 height 229
click at [220, 61] on div "Interaction Guide Interaction History Interaction Guide arrow_drop_up Welcome t…" at bounding box center [307, 137] width 221 height 223
click at [190, 61] on div "phone [PHONE_NUMBER] [PHONE_NUMBER] content_copy access_time Call metrics Queue…" at bounding box center [238, 134] width 377 height 229
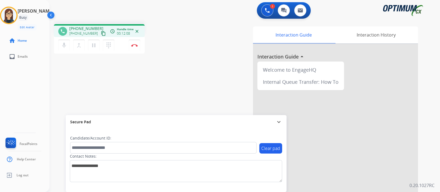
click at [178, 62] on div "phone [PHONE_NUMBER] [PHONE_NUMBER] content_copy access_time Call metrics Queue…" at bounding box center [238, 134] width 377 height 229
click at [202, 64] on div "Interaction Guide Interaction History Interaction Guide arrow_drop_up Welcome t…" at bounding box center [307, 137] width 221 height 223
click at [132, 46] on img at bounding box center [134, 45] width 7 height 3
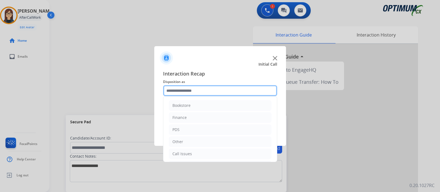
click at [180, 88] on input "text" at bounding box center [220, 90] width 114 height 11
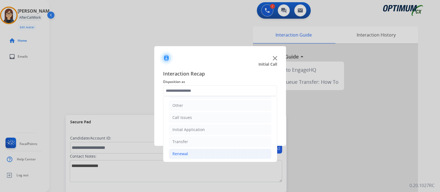
click at [191, 151] on li "Renewal" at bounding box center [220, 154] width 103 height 10
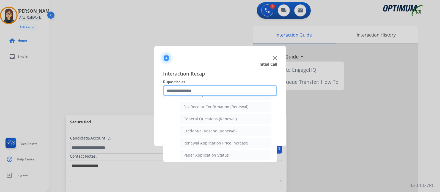
scroll to position [152, 0]
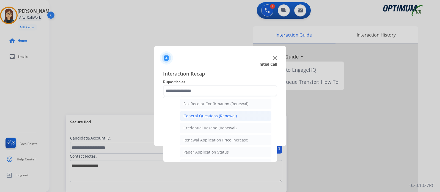
click at [226, 117] on div "General Questions (Renewal)" at bounding box center [209, 116] width 53 height 6
type input "**********"
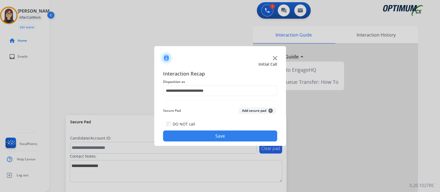
click at [231, 134] on button "Save" at bounding box center [220, 136] width 114 height 11
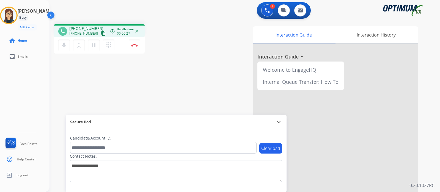
click at [101, 32] on mat-icon "content_copy" at bounding box center [103, 33] width 5 height 5
click at [63, 48] on mat-icon "mic" at bounding box center [64, 45] width 7 height 7
click at [64, 54] on div "phone [PHONE_NUMBER] [PHONE_NUMBER] content_copy access_time Call metrics Queue…" at bounding box center [99, 39] width 91 height 31
click at [64, 43] on mat-icon "mic_off" at bounding box center [64, 45] width 7 height 7
click at [65, 47] on mat-icon "mic" at bounding box center [64, 45] width 7 height 7
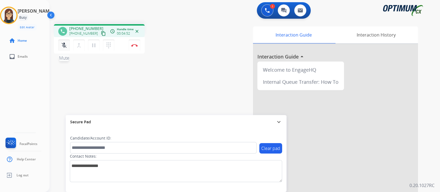
click at [69, 46] on button "mic_off Mute" at bounding box center [64, 46] width 12 height 12
click at [69, 46] on button "mic Mute" at bounding box center [64, 46] width 12 height 12
click at [66, 44] on mat-icon "mic_off" at bounding box center [64, 45] width 7 height 7
click at [66, 44] on mat-icon "mic" at bounding box center [64, 45] width 7 height 7
click at [64, 48] on mat-icon "mic_off" at bounding box center [64, 45] width 7 height 7
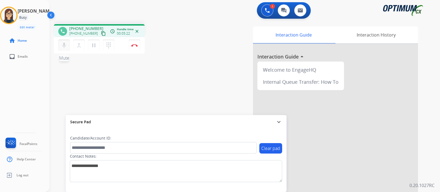
click at [64, 48] on mat-icon "mic" at bounding box center [64, 45] width 7 height 7
click at [63, 45] on mat-icon "mic_off" at bounding box center [64, 45] width 7 height 7
click at [60, 47] on button "mic Mute" at bounding box center [64, 46] width 12 height 12
click at [66, 46] on mat-icon "mic_off" at bounding box center [64, 45] width 7 height 7
click at [66, 45] on mat-icon "mic" at bounding box center [64, 45] width 7 height 7
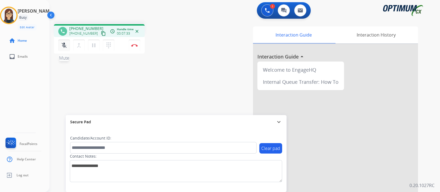
click at [66, 49] on button "mic_off Mute" at bounding box center [64, 46] width 12 height 12
click at [66, 49] on button "mic Mute" at bounding box center [64, 46] width 12 height 12
click at [61, 42] on button "mic_off Mute" at bounding box center [64, 46] width 12 height 12
click at [66, 45] on mat-icon "mic_off" at bounding box center [64, 45] width 7 height 7
click at [66, 45] on mat-icon "mic" at bounding box center [64, 45] width 7 height 7
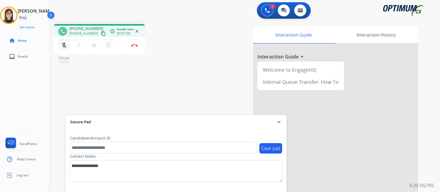
click at [63, 46] on mat-icon "mic_off" at bounding box center [64, 45] width 7 height 7
click at [63, 46] on mat-icon "mic" at bounding box center [64, 45] width 7 height 7
click at [65, 47] on mat-icon "mic_off" at bounding box center [64, 45] width 7 height 7
click at [61, 47] on mat-icon "mic" at bounding box center [64, 45] width 7 height 7
click at [181, 77] on div "phone [PHONE_NUMBER] [PHONE_NUMBER] content_copy access_time Call metrics Queue…" at bounding box center [238, 134] width 377 height 229
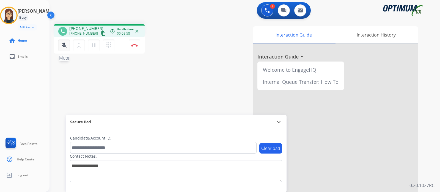
click at [66, 46] on mat-icon "mic_off" at bounding box center [64, 45] width 7 height 7
click at [64, 49] on button "mic Mute" at bounding box center [64, 46] width 12 height 12
click at [64, 49] on button "mic_off Mute" at bounding box center [64, 46] width 12 height 12
click at [64, 49] on button "mic Mute" at bounding box center [64, 46] width 12 height 12
click at [64, 49] on button "mic_off Mute" at bounding box center [64, 46] width 12 height 12
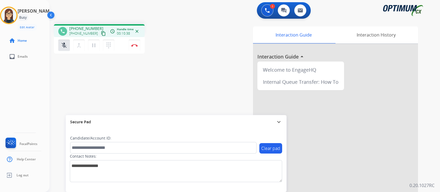
click at [65, 51] on div "mic_off Mute merge_type Bridge pause Hold dialpad Dialpad Disconnect" at bounding box center [99, 45] width 91 height 17
click at [64, 50] on button "mic_off Mute" at bounding box center [64, 46] width 12 height 12
click at [152, 100] on div "phone [PHONE_NUMBER] [PHONE_NUMBER] content_copy access_time Call metrics Queue…" at bounding box center [238, 134] width 377 height 229
click at [66, 48] on mat-icon "mic" at bounding box center [64, 45] width 7 height 7
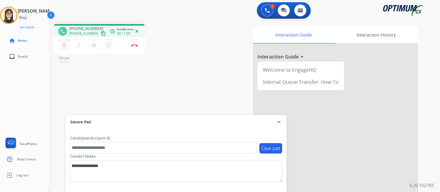
click at [66, 48] on mat-icon "mic" at bounding box center [64, 45] width 7 height 7
click at [168, 61] on div "phone [PHONE_NUMBER] [PHONE_NUMBER] content_copy access_time Call metrics Queue…" at bounding box center [238, 134] width 377 height 229
click at [172, 80] on div "phone [PHONE_NUMBER] [PHONE_NUMBER] content_copy access_time Call metrics Queue…" at bounding box center [238, 134] width 377 height 229
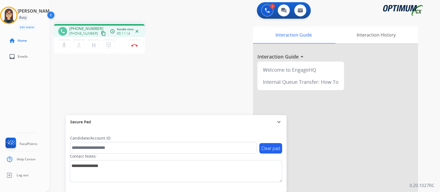
click at [172, 80] on div "phone [PHONE_NUMBER] [PHONE_NUMBER] content_copy access_time Call metrics Queue…" at bounding box center [238, 134] width 377 height 229
